Goal: Task Accomplishment & Management: Use online tool/utility

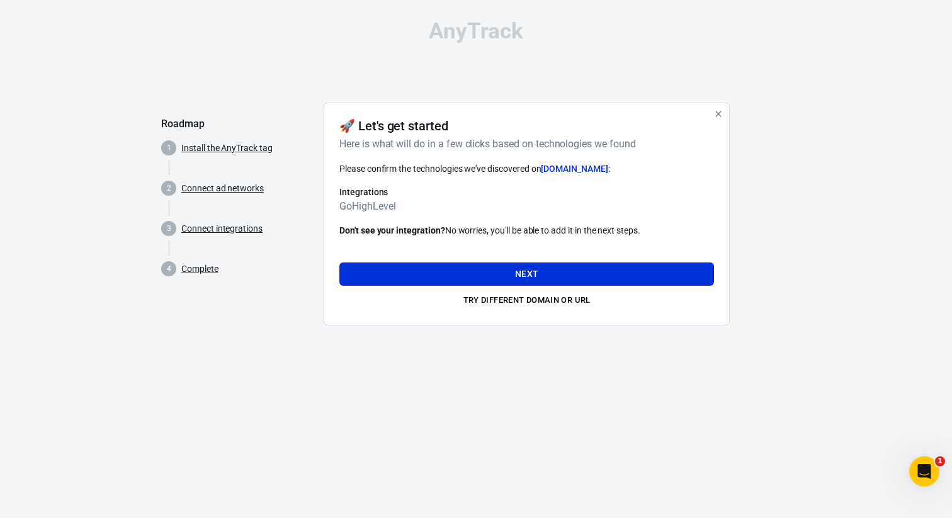
click at [549, 180] on div "Please confirm the technologies we've discovered on [DOMAIN_NAME] : Integration…" at bounding box center [527, 200] width 375 height 76
click at [562, 270] on button "Next" at bounding box center [527, 274] width 375 height 23
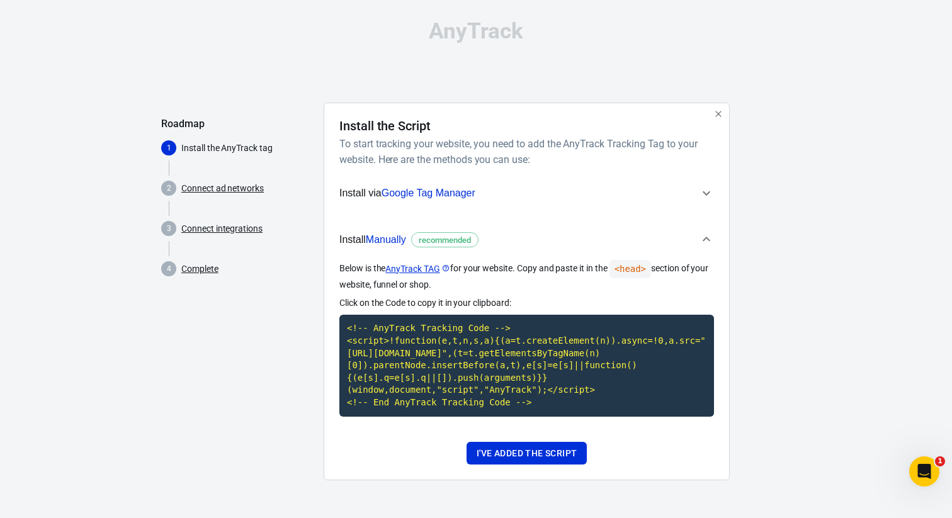
scroll to position [5, 0]
click at [513, 384] on code "<!-- AnyTrack Tracking Code --> <script>!function(e,t,n,s,a){(a=t.createElement…" at bounding box center [527, 365] width 375 height 101
click at [507, 460] on button "I've added the script" at bounding box center [527, 453] width 120 height 23
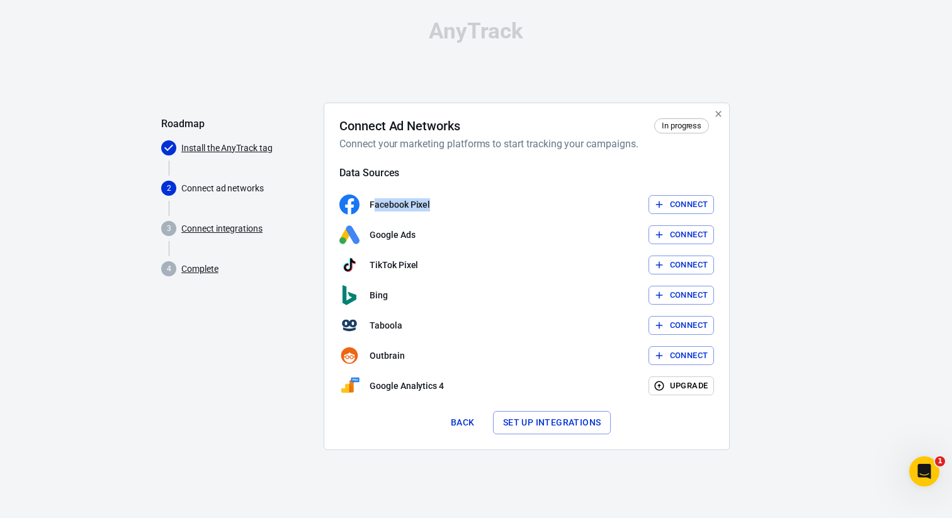
drag, startPoint x: 374, startPoint y: 203, endPoint x: 478, endPoint y: 203, distance: 104.6
click at [478, 203] on div "Facebook Pixel Connect" at bounding box center [527, 205] width 375 height 20
drag, startPoint x: 445, startPoint y: 206, endPoint x: 363, endPoint y: 206, distance: 82.5
click at [363, 206] on div "Facebook Pixel Connect" at bounding box center [527, 205] width 375 height 20
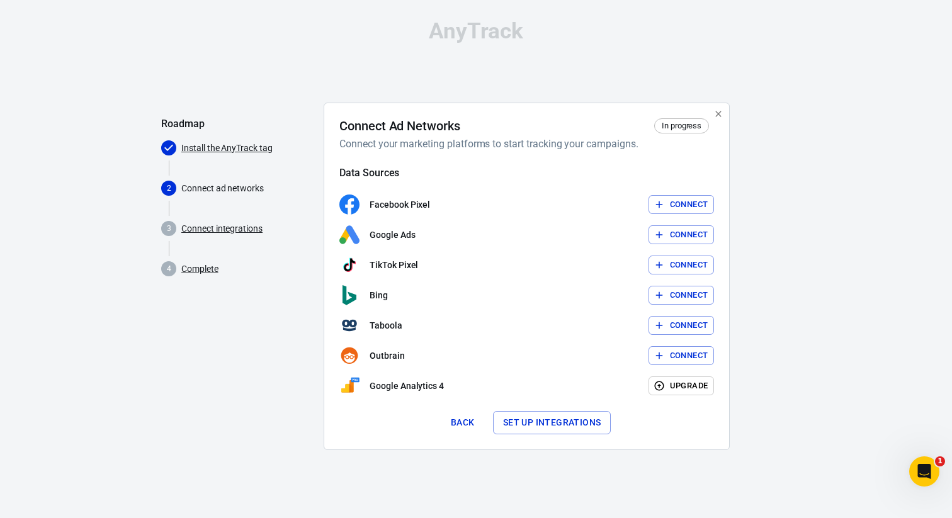
click at [372, 206] on p "Facebook Pixel" at bounding box center [400, 204] width 60 height 13
drag, startPoint x: 367, startPoint y: 205, endPoint x: 454, endPoint y: 205, distance: 86.3
click at [454, 205] on div "Facebook Pixel Connect" at bounding box center [527, 205] width 375 height 20
click at [680, 205] on button "Connect" at bounding box center [682, 205] width 66 height 20
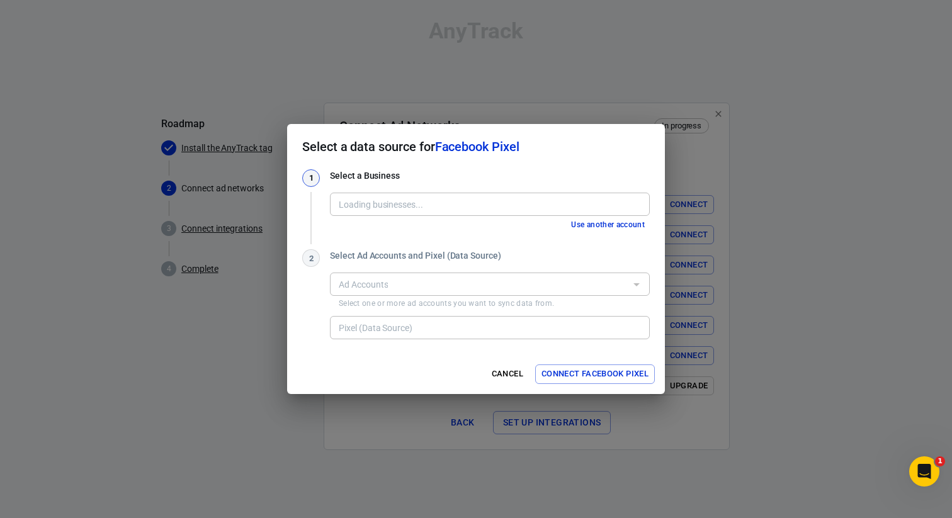
type input "DIGITAL $$$ DRAY� [3718298631783585]"
click at [505, 372] on button "Cancel" at bounding box center [508, 375] width 40 height 20
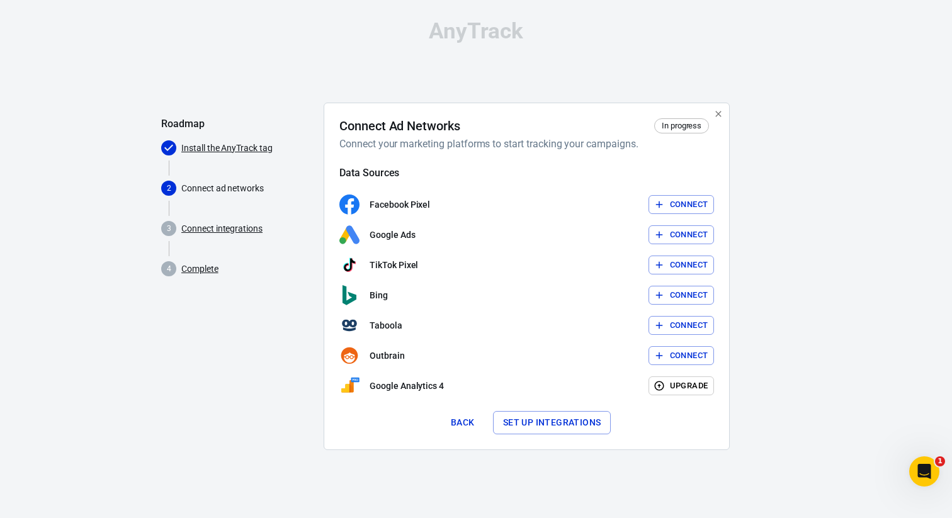
click at [543, 421] on button "Set up integrations" at bounding box center [552, 422] width 118 height 23
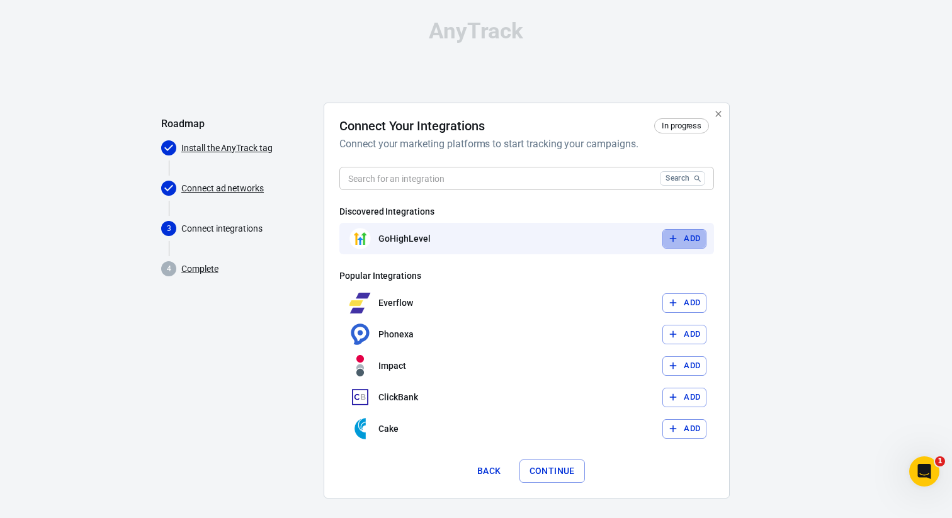
click at [676, 235] on icon "button" at bounding box center [673, 238] width 11 height 11
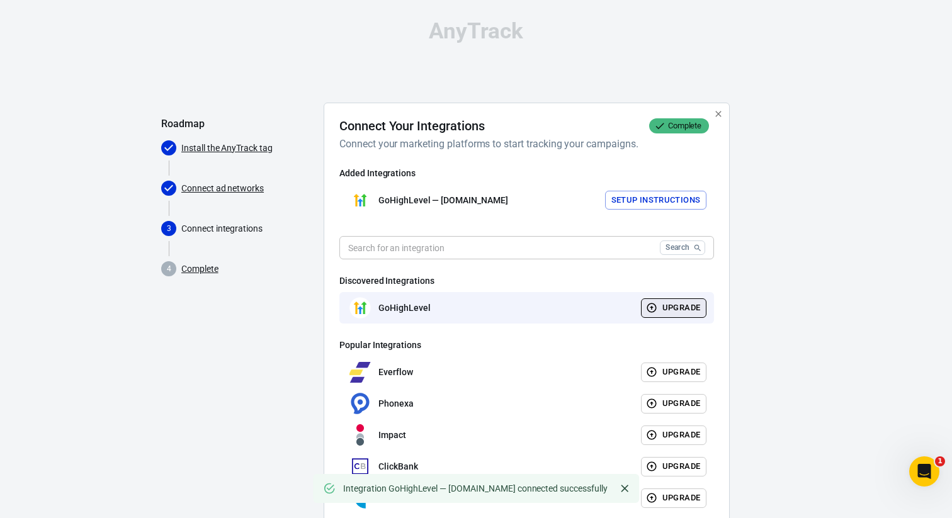
click at [647, 202] on button "Setup Instructions" at bounding box center [656, 201] width 102 height 20
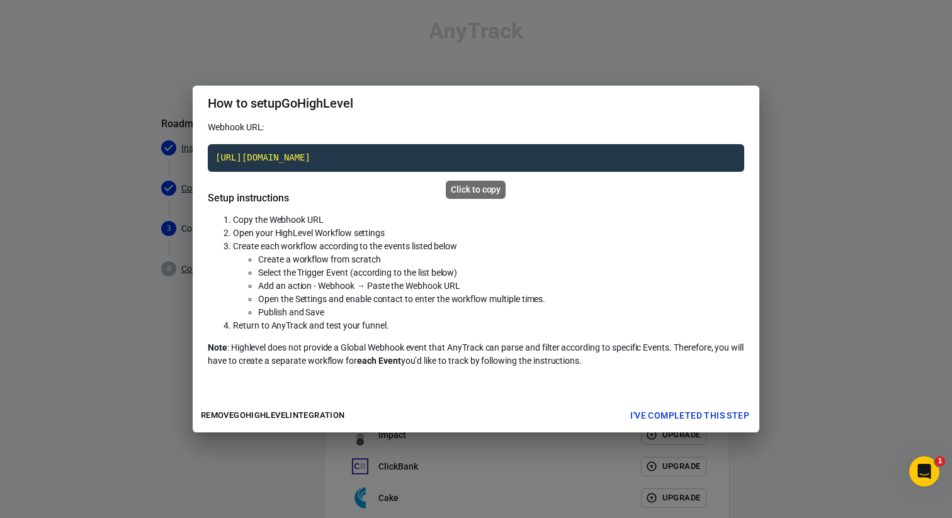
click at [360, 154] on code "https://t1.anytrack.io/f94l6qZq/collect/gohighlevel-theultimatebrandingcoursecom" at bounding box center [476, 158] width 537 height 28
click at [266, 414] on button "Remove GoHighLevel integration" at bounding box center [273, 416] width 150 height 20
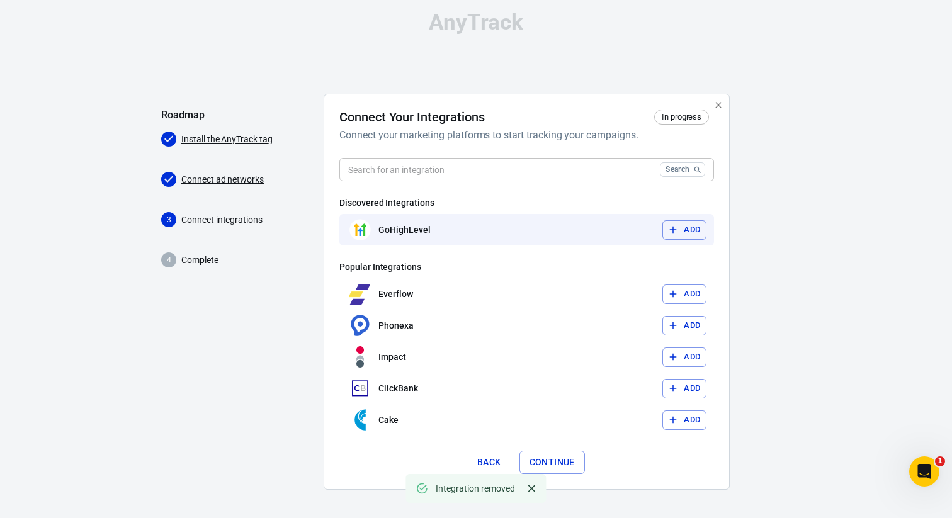
scroll to position [10, 0]
click at [528, 489] on icon "Close" at bounding box center [532, 488] width 13 height 13
click at [557, 458] on button "Continue" at bounding box center [553, 461] width 66 height 23
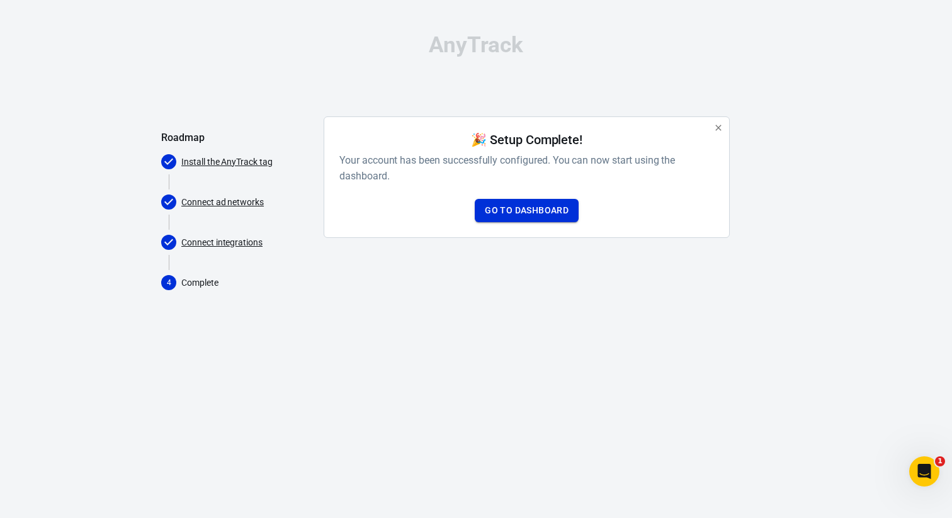
click at [542, 210] on link "Go to Dashboard" at bounding box center [527, 210] width 104 height 23
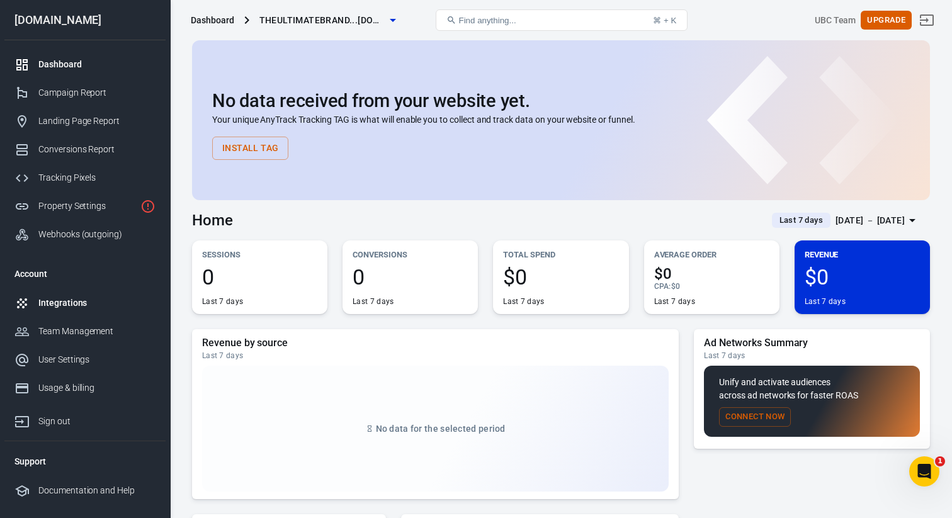
click at [51, 305] on div "Integrations" at bounding box center [96, 303] width 117 height 13
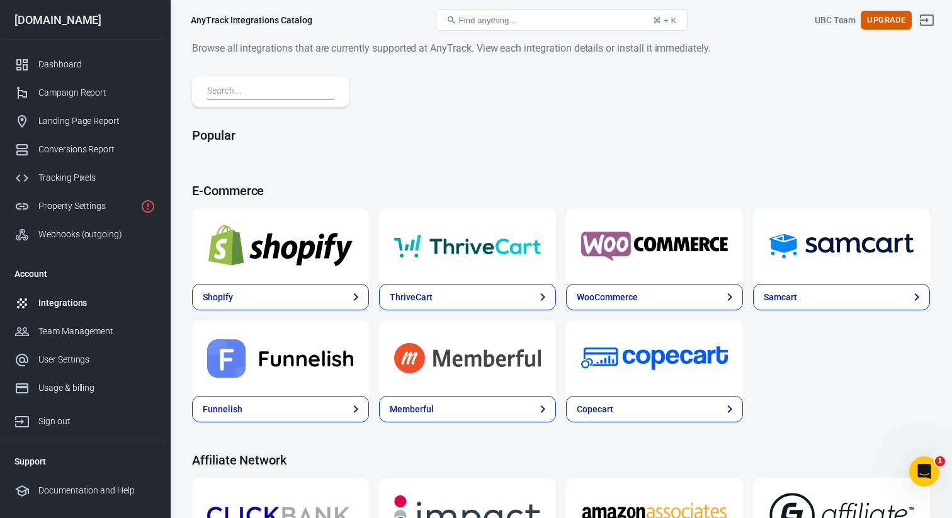
click at [250, 95] on input "text" at bounding box center [268, 92] width 122 height 16
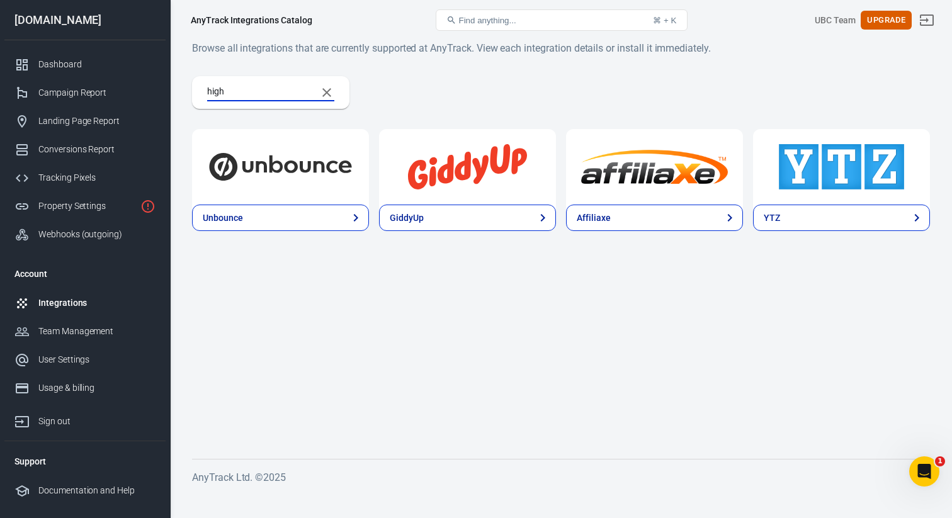
type input "high"
click at [331, 89] on icon "Clear Search" at bounding box center [326, 92] width 15 height 15
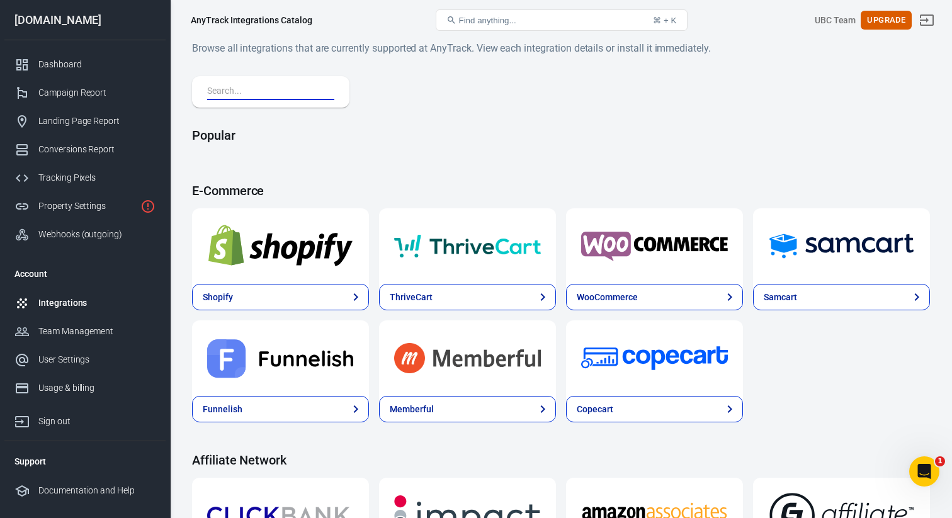
click at [280, 92] on input "text" at bounding box center [268, 92] width 122 height 16
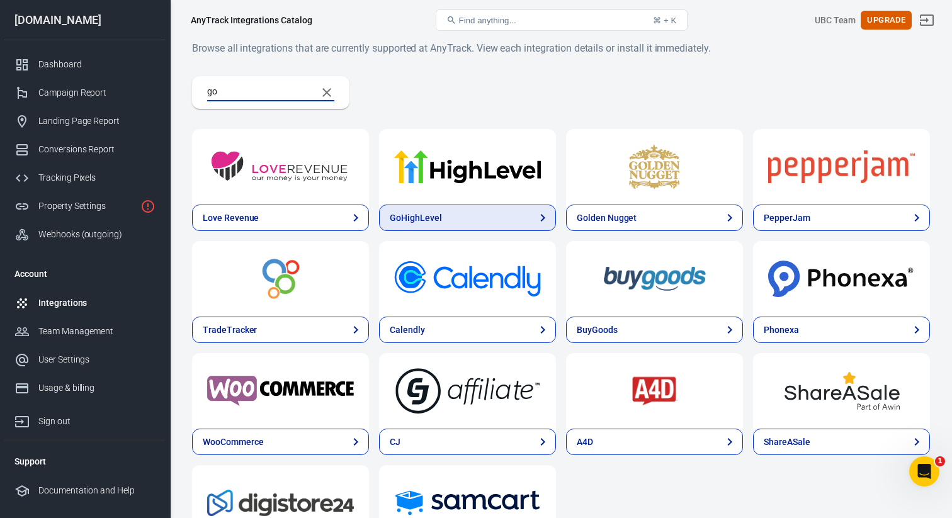
type input "go"
click at [445, 215] on link "GoHighLevel" at bounding box center [467, 218] width 177 height 26
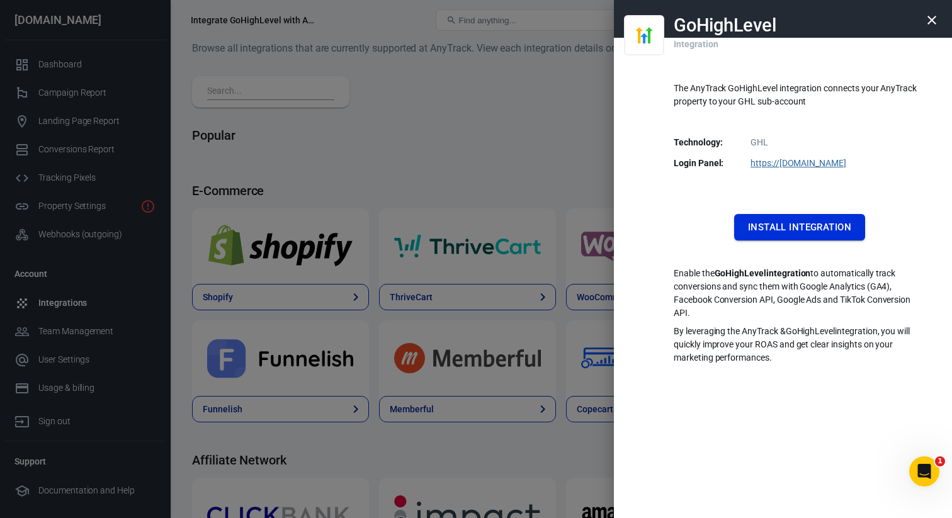
click at [791, 225] on button "Install Integration" at bounding box center [799, 227] width 131 height 26
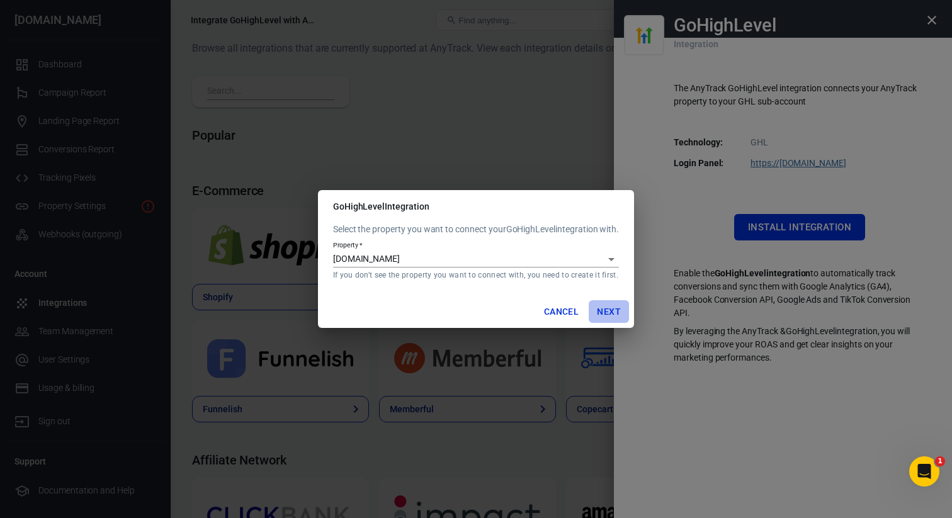
click at [608, 311] on button "Next" at bounding box center [609, 311] width 40 height 23
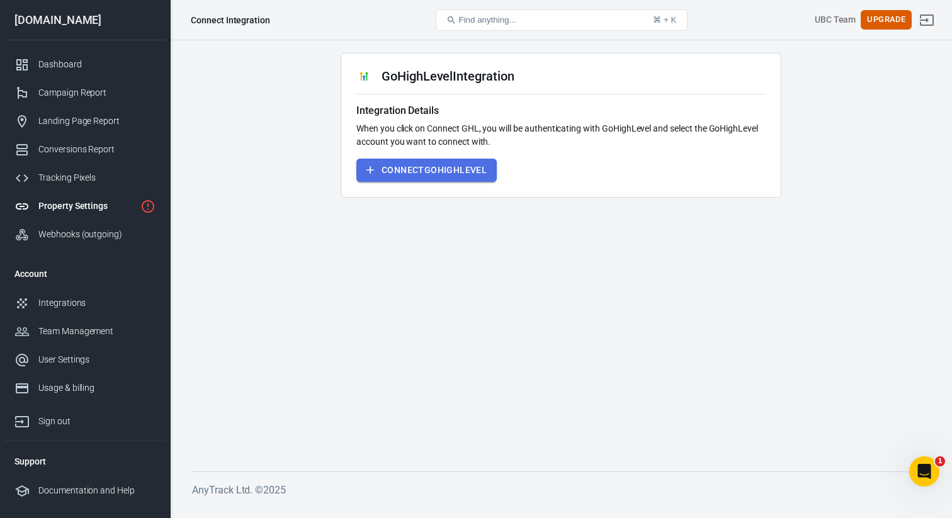
click at [414, 174] on button "Connect GoHighLevel" at bounding box center [427, 170] width 140 height 23
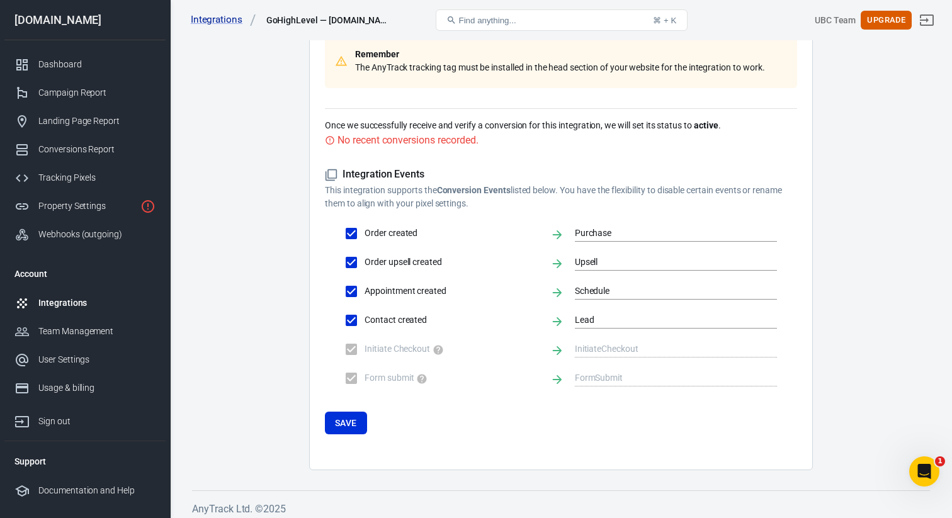
scroll to position [195, 0]
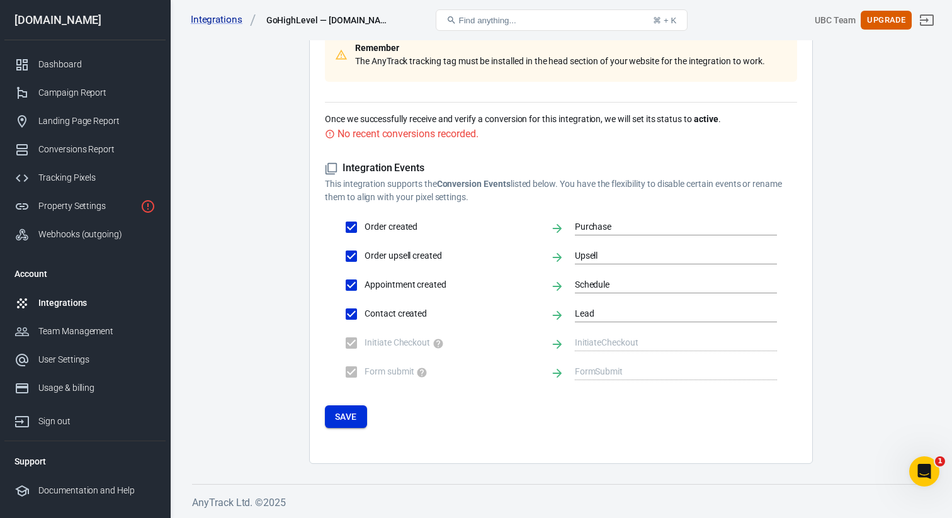
click at [344, 420] on button "Save" at bounding box center [346, 417] width 42 height 23
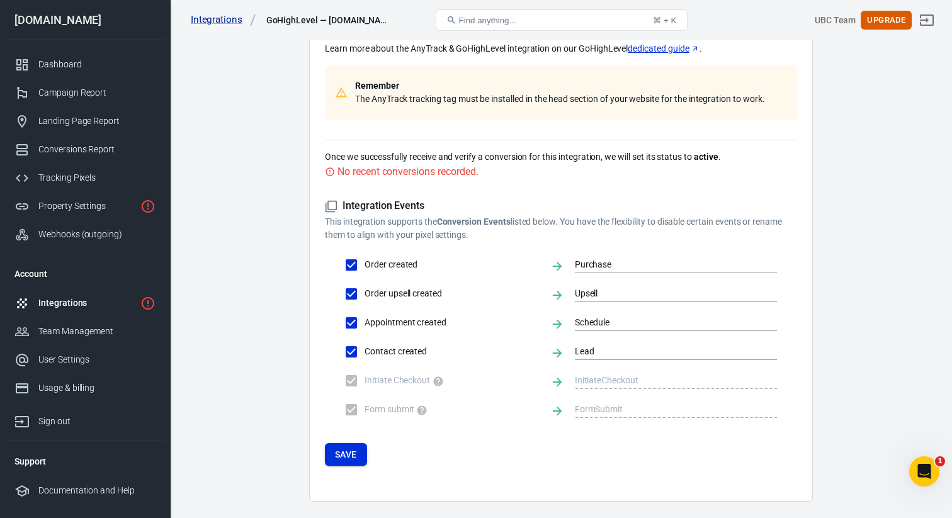
scroll to position [163, 0]
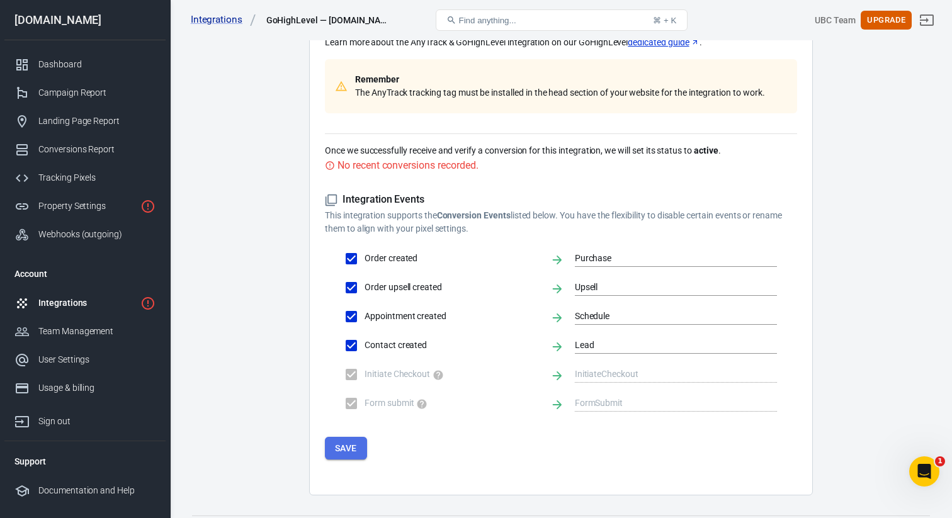
click at [341, 452] on button "Save" at bounding box center [346, 448] width 42 height 23
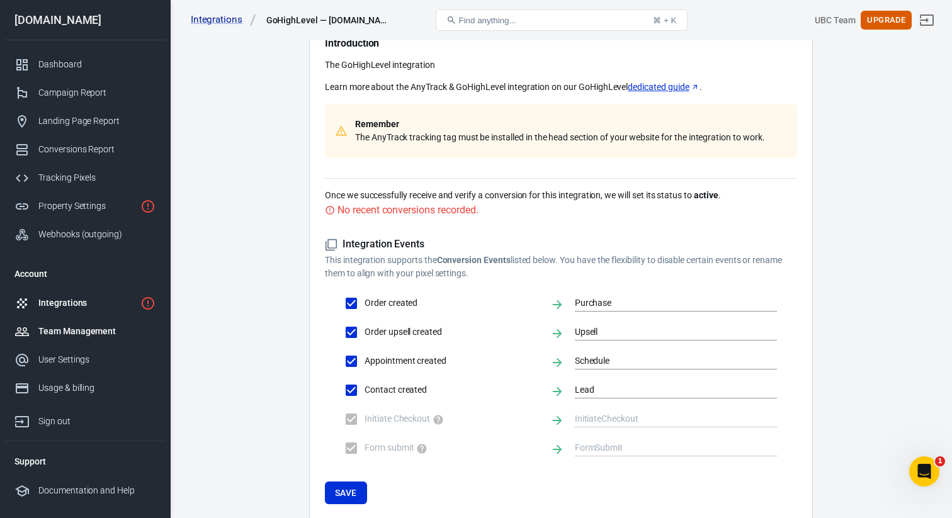
scroll to position [108, 0]
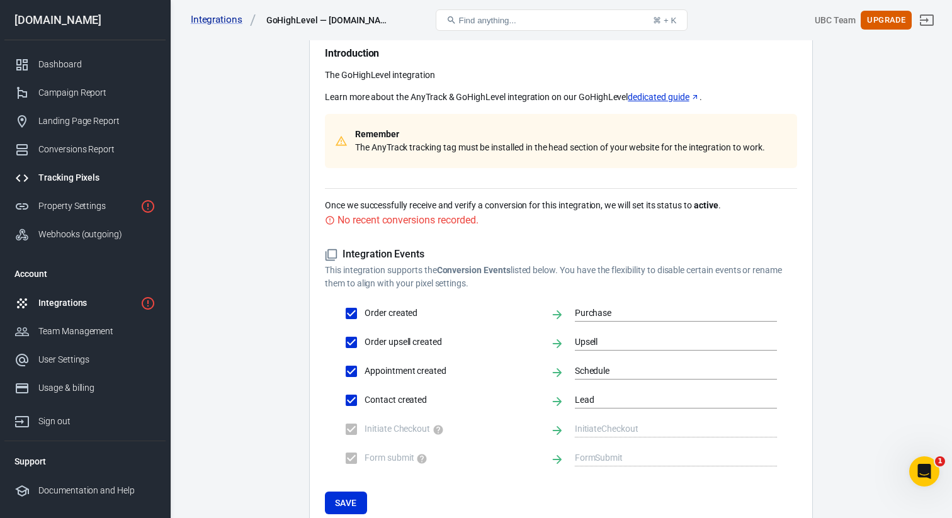
click at [77, 180] on div "Tracking Pixels" at bounding box center [96, 177] width 117 height 13
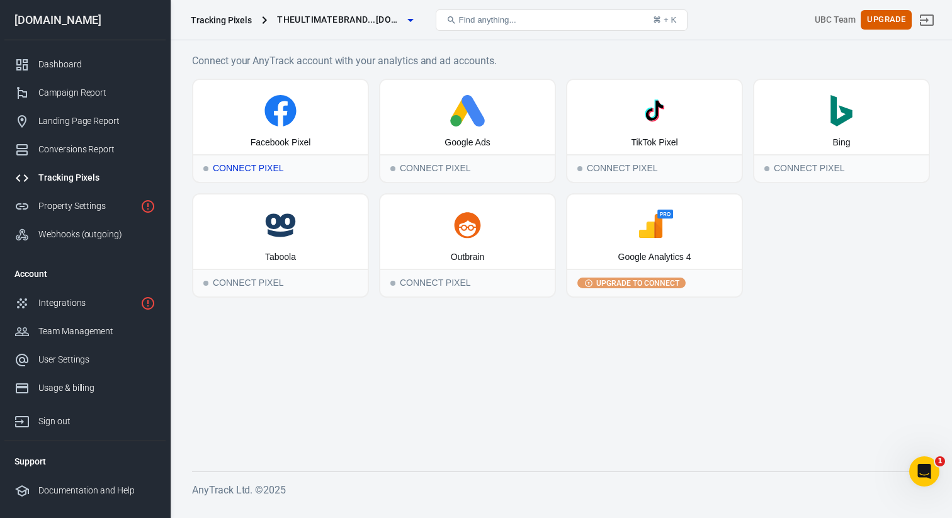
click at [273, 151] on div "Facebook Pixel" at bounding box center [280, 117] width 174 height 74
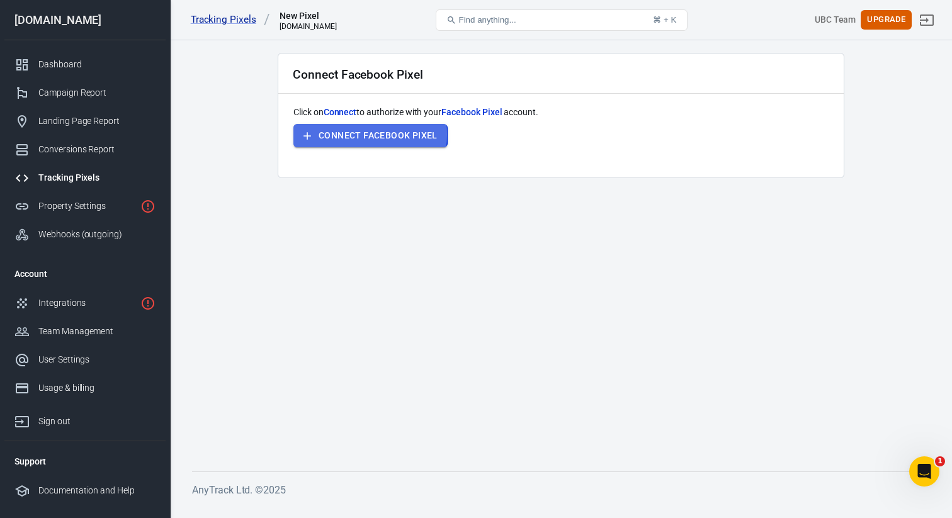
click at [336, 134] on button "Connect Facebook Pixel" at bounding box center [371, 135] width 154 height 23
click at [70, 171] on link "Tracking Pixels" at bounding box center [84, 178] width 161 height 28
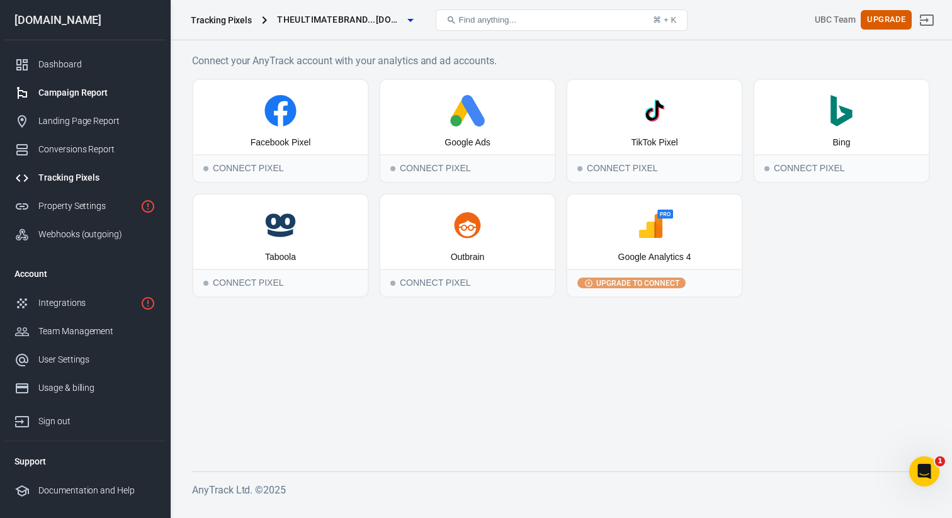
click at [72, 89] on div "Campaign Report" at bounding box center [96, 92] width 117 height 13
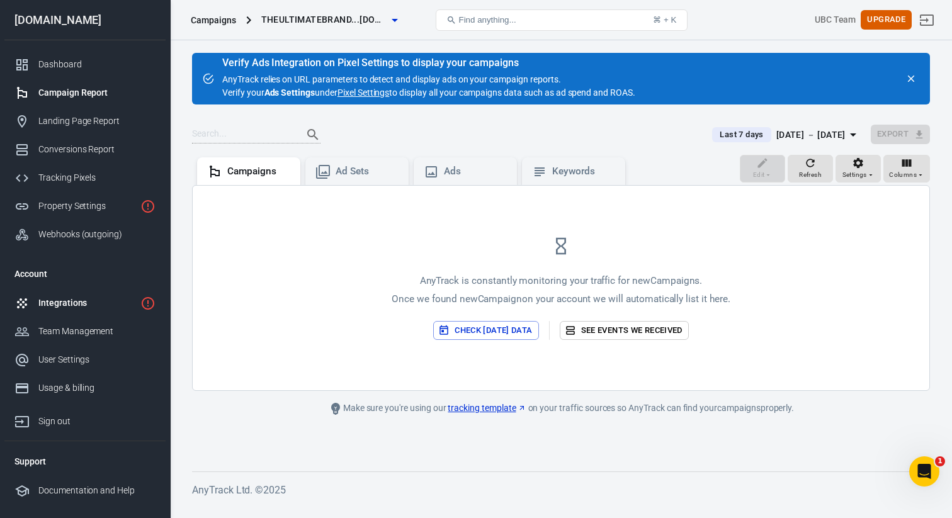
click at [66, 299] on div "Integrations" at bounding box center [86, 303] width 97 height 13
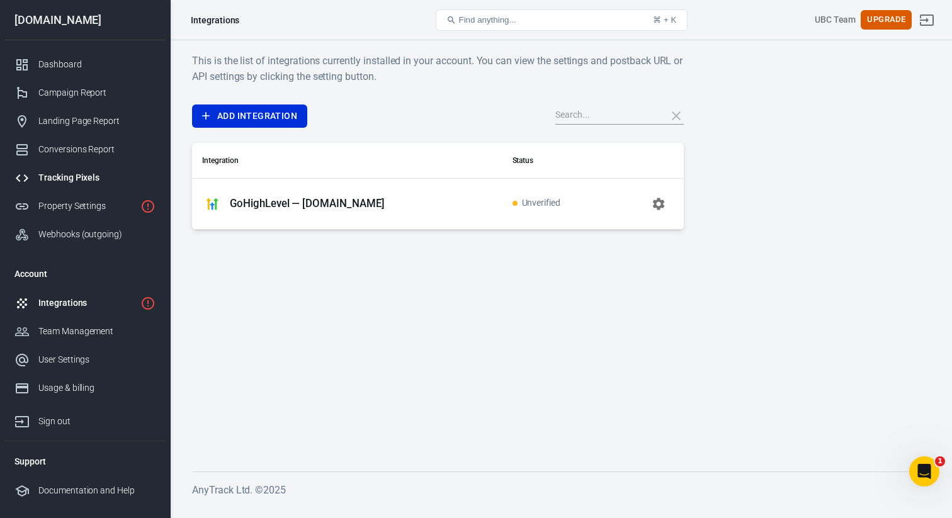
click at [83, 178] on div "Tracking Pixels" at bounding box center [96, 177] width 117 height 13
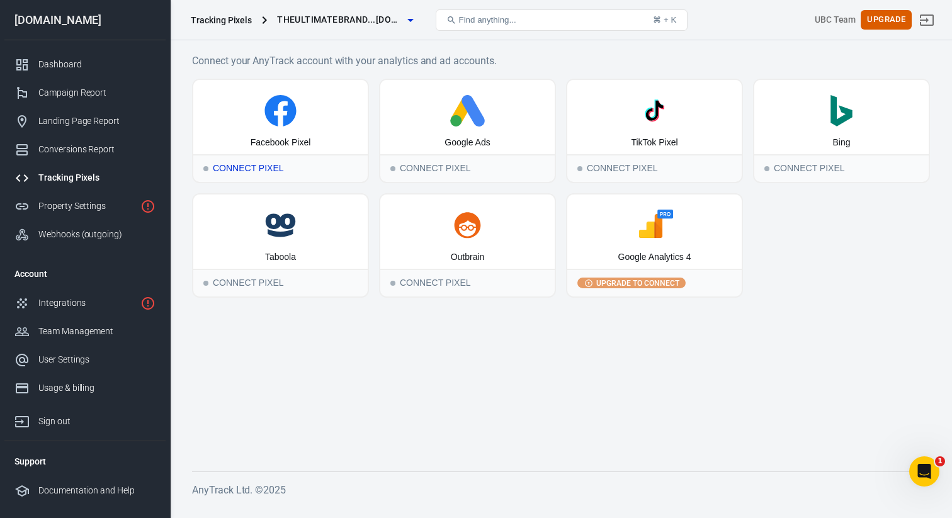
click at [241, 164] on div "Connect Pixel" at bounding box center [280, 168] width 174 height 28
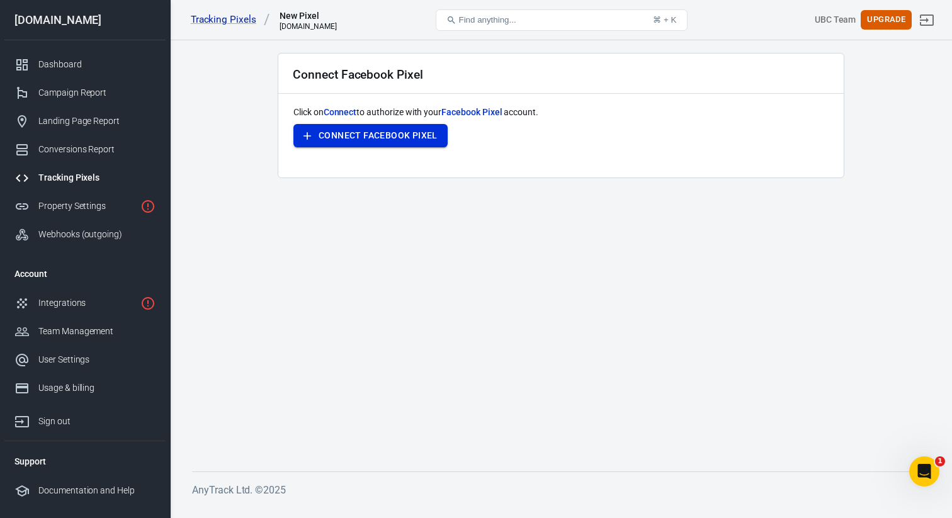
click at [387, 130] on button "Connect Facebook Pixel" at bounding box center [371, 135] width 154 height 23
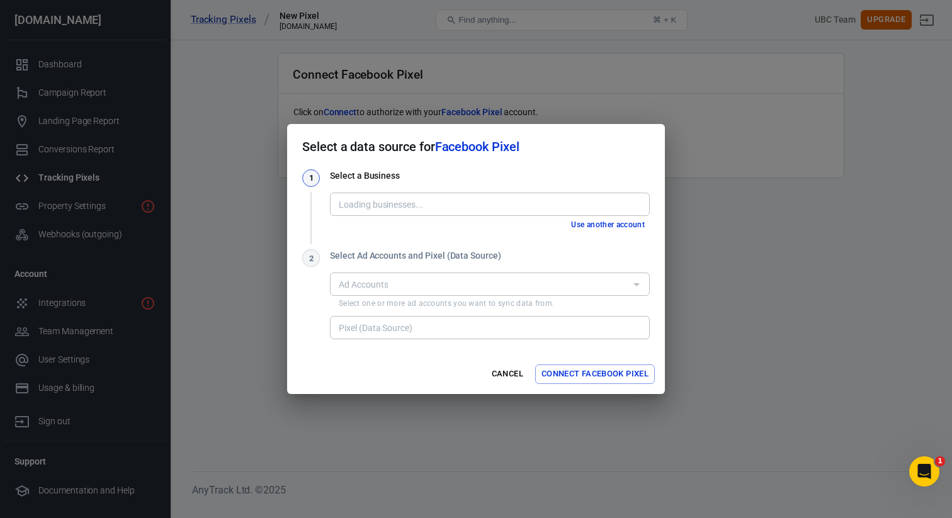
type input "DIGITAL $$$ DRAY� [3718298631783585]"
type input "Dray Pixel 1 [1616503965980821]"
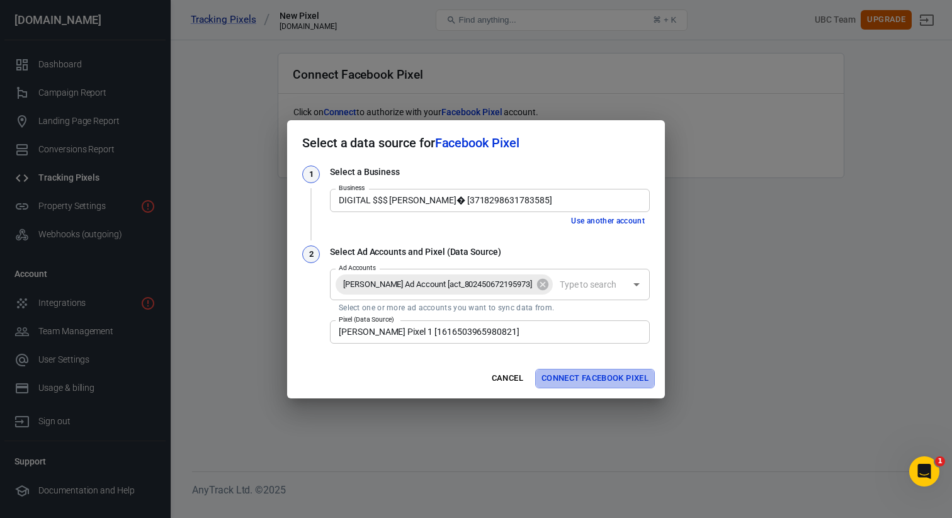
click at [571, 381] on button "Connect Facebook Pixel" at bounding box center [595, 379] width 120 height 20
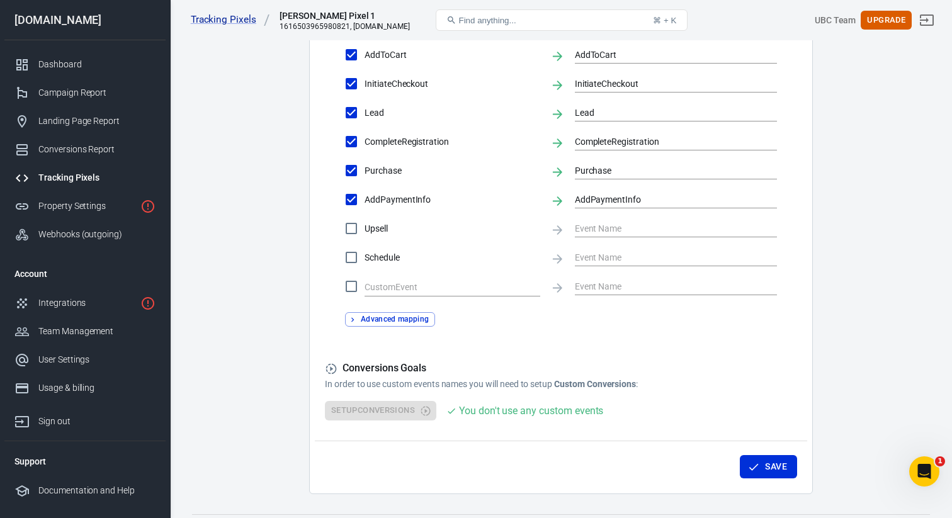
scroll to position [595, 0]
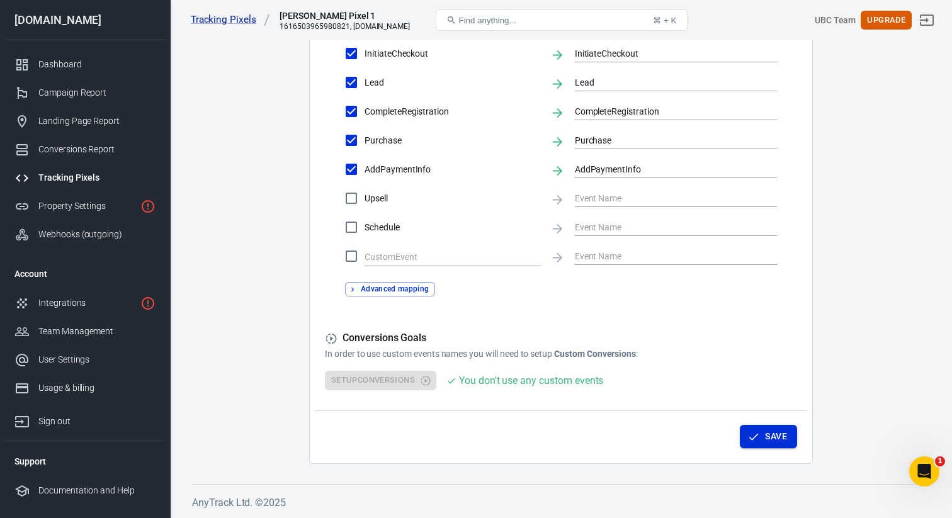
click at [765, 437] on button "Save" at bounding box center [768, 436] width 57 height 23
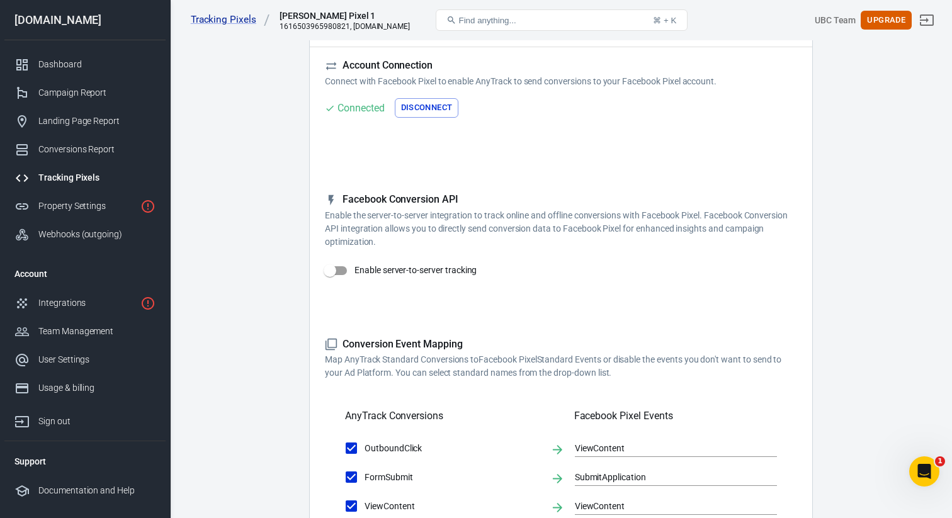
scroll to position [0, 0]
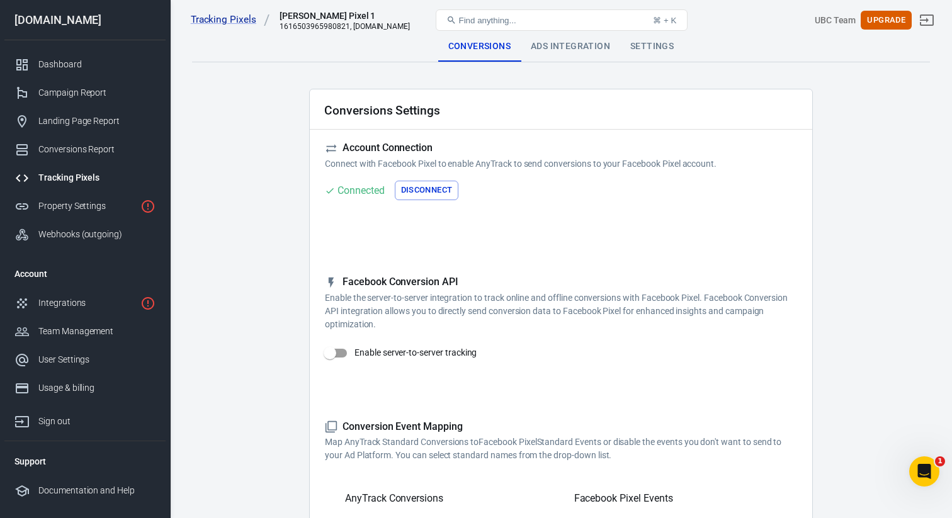
click at [551, 45] on div "Ads Integration" at bounding box center [571, 46] width 100 height 30
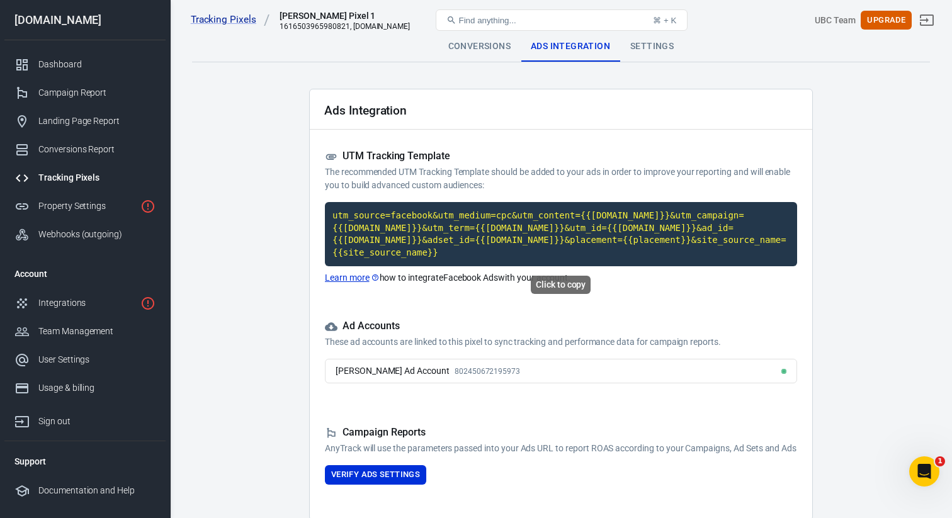
click at [426, 215] on code "utm_source=facebook&utm_medium=cpc&utm_content={{adset.name}}&utm_campaign={{ca…" at bounding box center [561, 234] width 472 height 64
click at [434, 250] on code "utm_source=facebook&utm_medium=cpc&utm_content={{adset.name}}&utm_campaign={{ca…" at bounding box center [561, 234] width 472 height 64
drag, startPoint x: 473, startPoint y: 252, endPoint x: 312, endPoint y: 199, distance: 169.1
click at [312, 199] on div "Ads Integration UTM Tracking Template The recommended UTM Tracking Template sho…" at bounding box center [561, 305] width 504 height 432
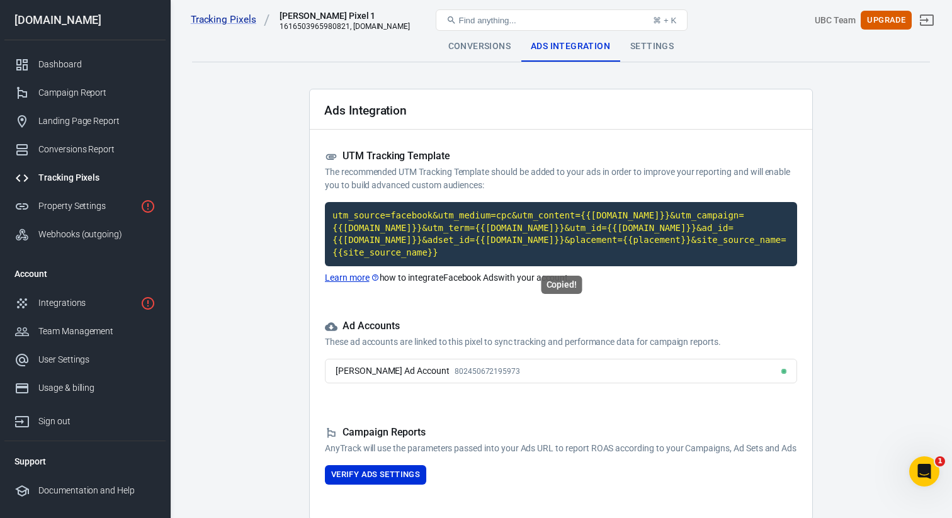
click at [345, 222] on code "utm_source=facebook&utm_medium=cpc&utm_content={{adset.name}}&utm_campaign={{ca…" at bounding box center [561, 234] width 472 height 64
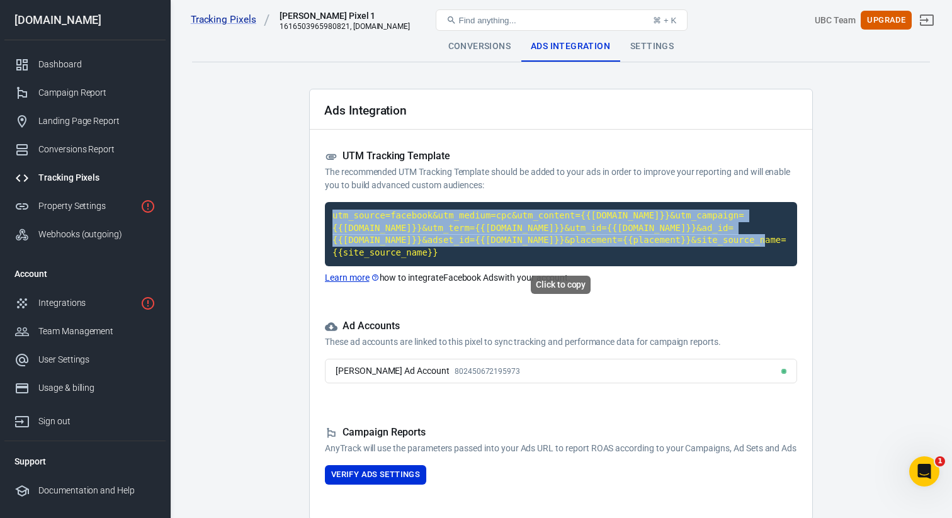
drag, startPoint x: 333, startPoint y: 210, endPoint x: 510, endPoint y: 258, distance: 182.7
click at [510, 258] on code "utm_source=facebook&utm_medium=cpc&utm_content={{adset.name}}&utm_campaign={{ca…" at bounding box center [561, 234] width 472 height 64
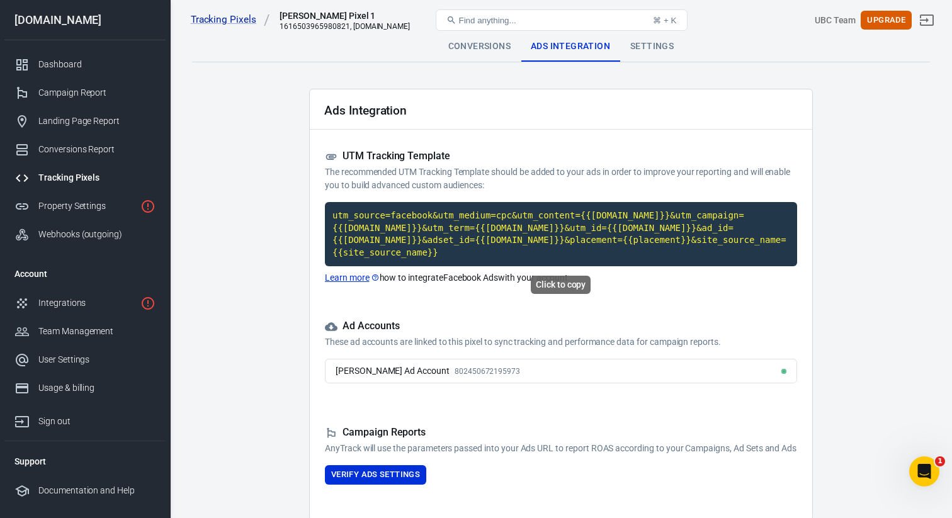
click at [447, 236] on code "utm_source=facebook&utm_medium=cpc&utm_content={{adset.name}}&utm_campaign={{ca…" at bounding box center [561, 234] width 472 height 64
click at [257, 342] on main "Conversions Ads Integration Settings Ads Integration UTM Tracking Template The …" at bounding box center [561, 275] width 738 height 489
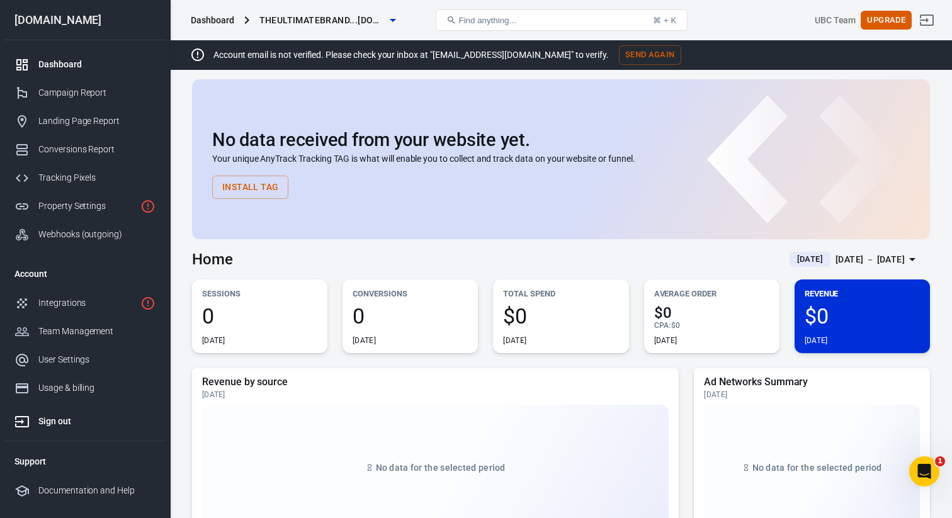
click at [63, 420] on div "Sign out" at bounding box center [96, 421] width 117 height 13
